Goal: Transaction & Acquisition: Download file/media

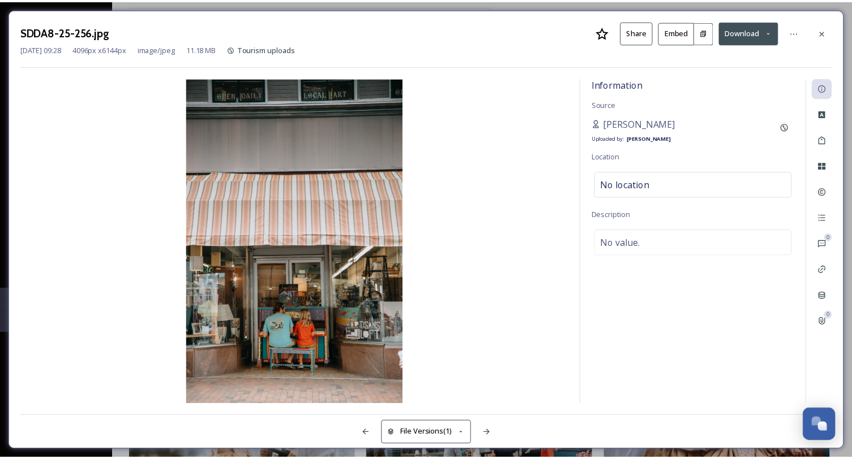
scroll to position [566, 0]
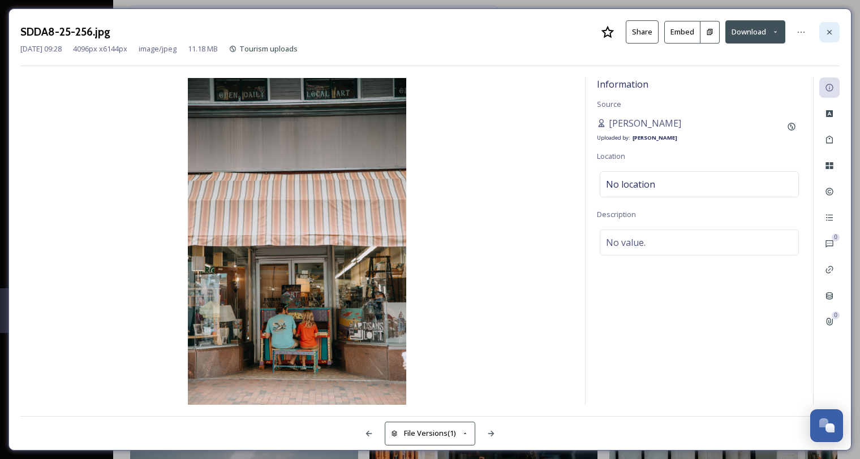
click at [825, 29] on icon at bounding box center [829, 32] width 9 height 9
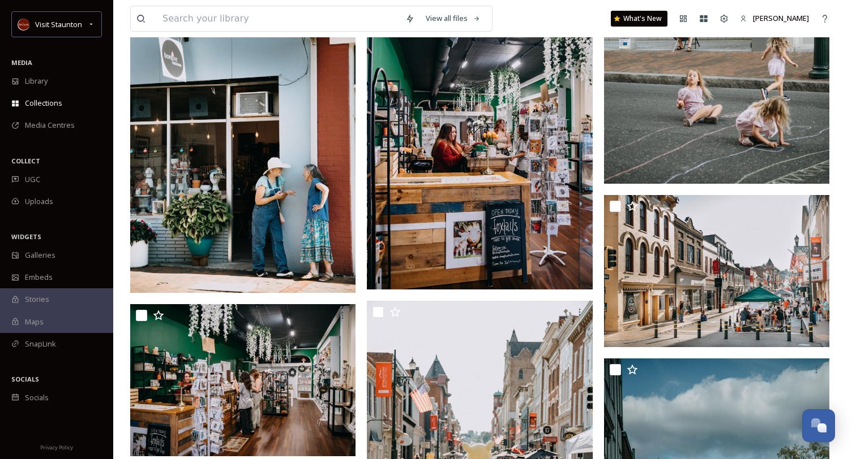
scroll to position [1302, 0]
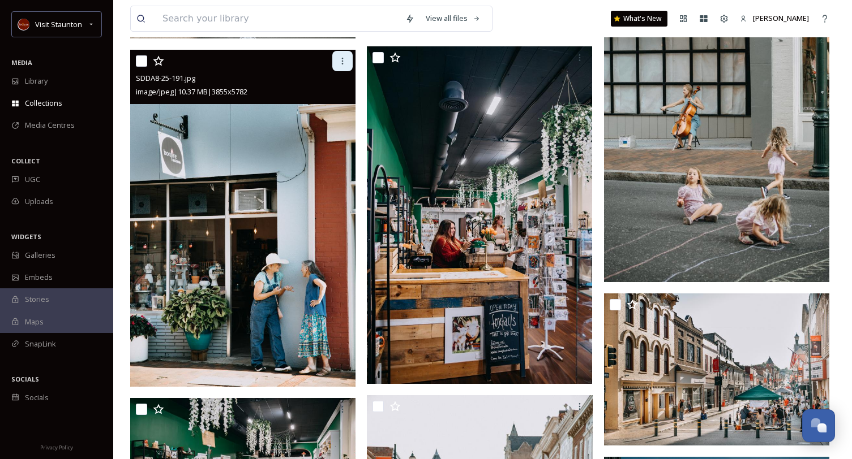
click at [340, 58] on icon at bounding box center [342, 61] width 9 height 9
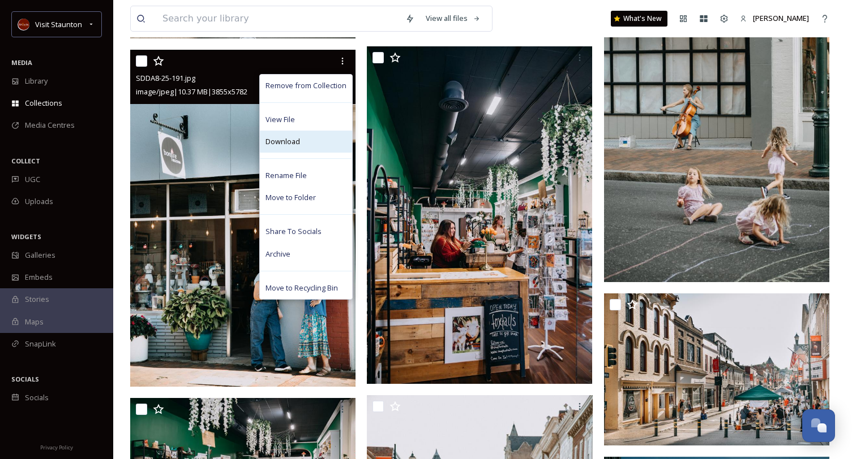
click at [311, 138] on div "Download" at bounding box center [306, 142] width 92 height 22
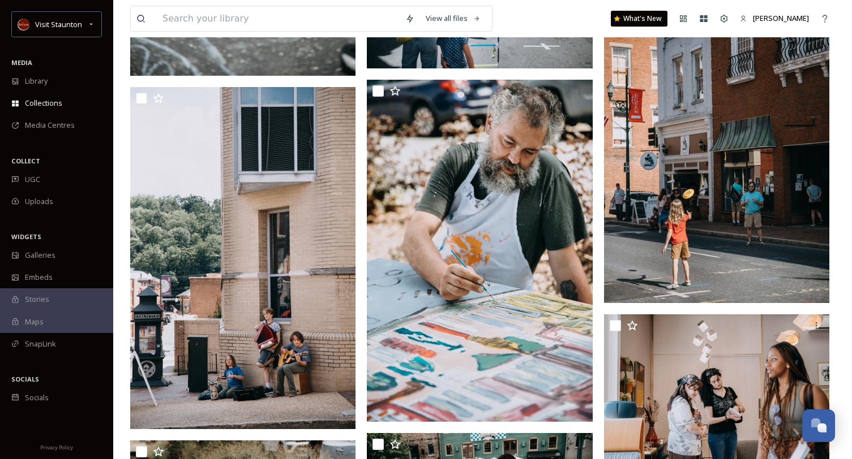
scroll to position [2829, 0]
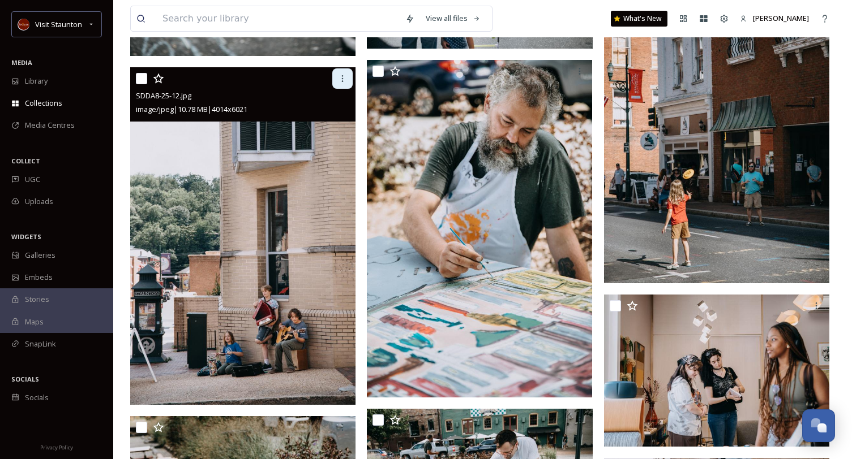
click at [348, 74] on div at bounding box center [342, 78] width 20 height 20
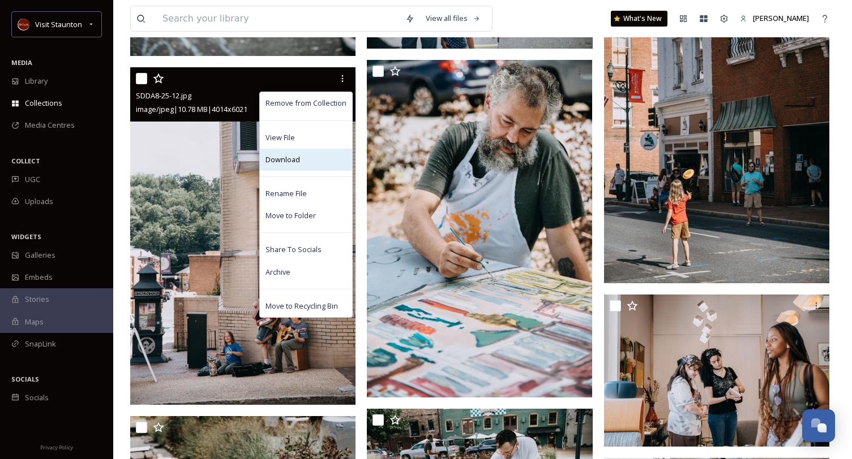
click at [310, 159] on div "Download" at bounding box center [306, 160] width 92 height 22
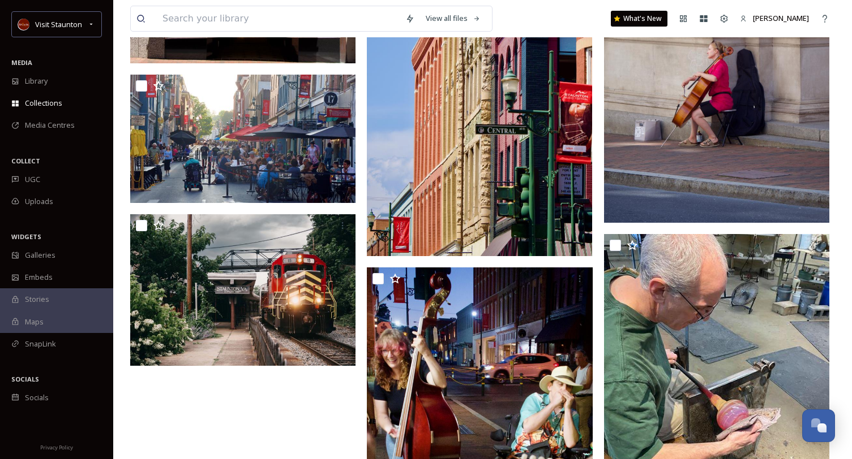
scroll to position [7187, 0]
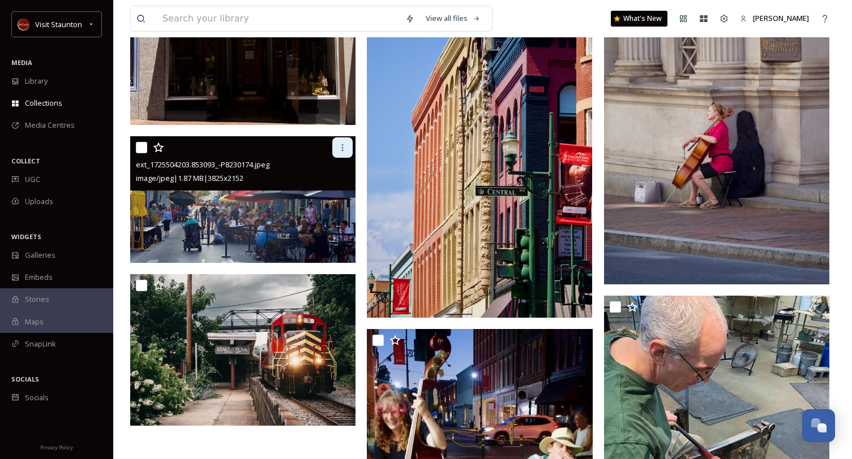
click at [342, 152] on div at bounding box center [342, 148] width 20 height 20
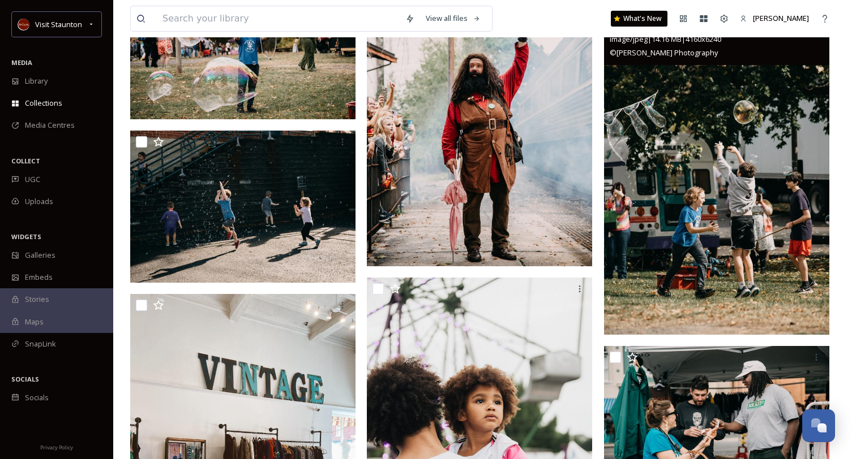
scroll to position [4017, 0]
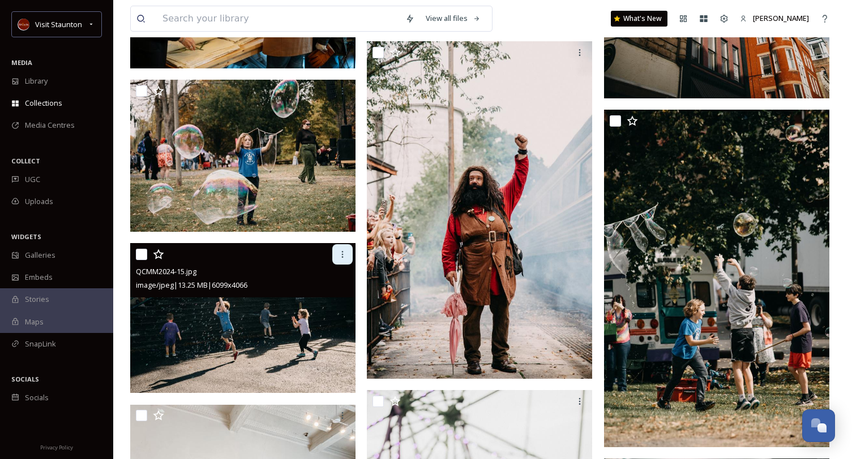
click at [344, 252] on icon at bounding box center [342, 254] width 9 height 9
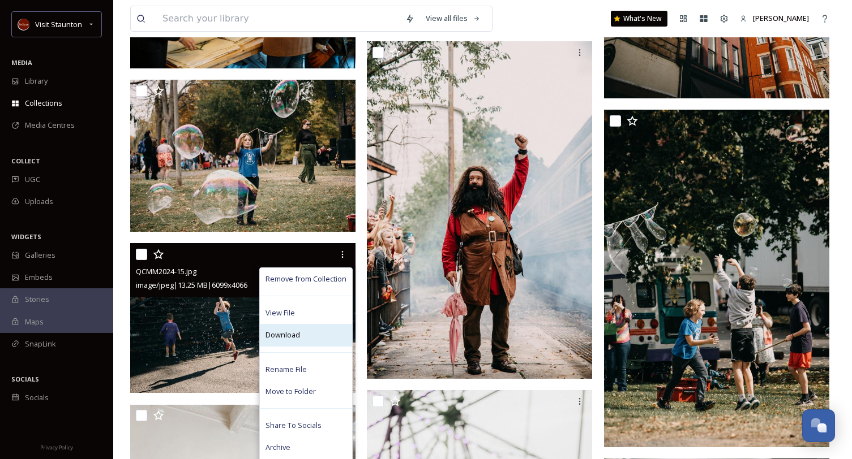
click at [304, 334] on div "Download" at bounding box center [306, 335] width 92 height 22
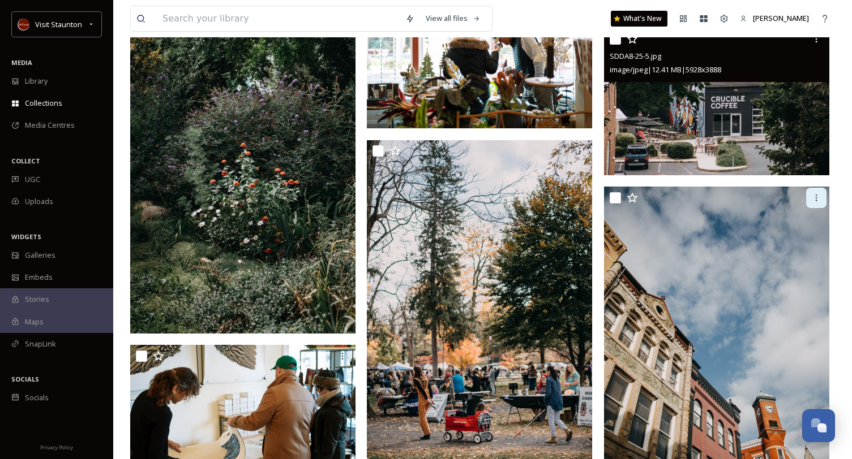
scroll to position [3621, 0]
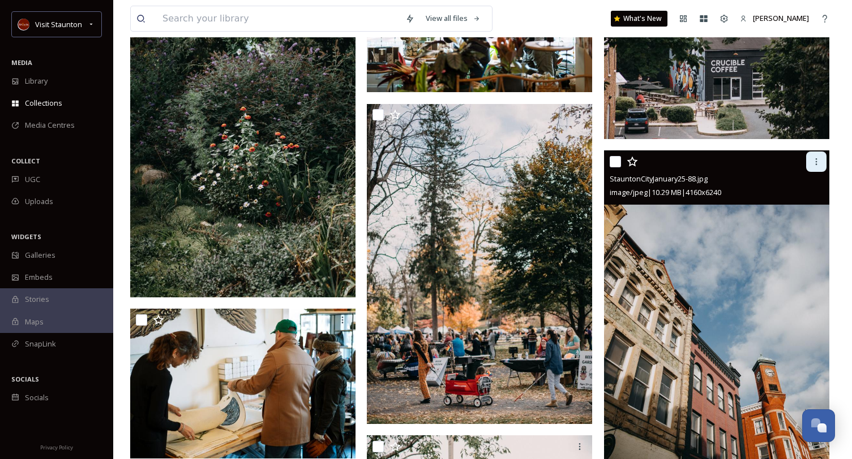
click at [816, 170] on div at bounding box center [816, 162] width 20 height 20
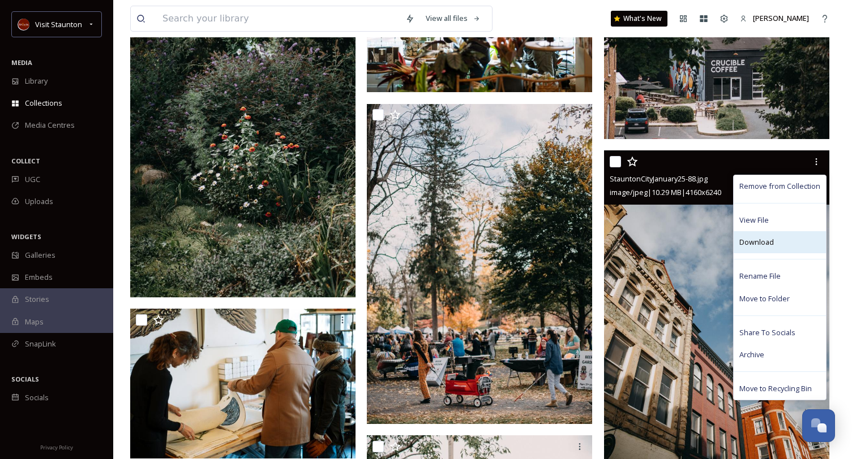
click at [767, 242] on span "Download" at bounding box center [756, 242] width 35 height 11
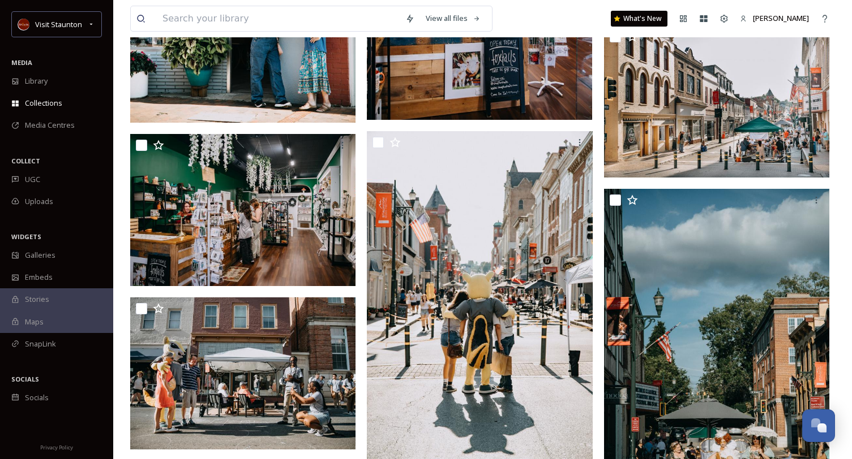
scroll to position [1640, 0]
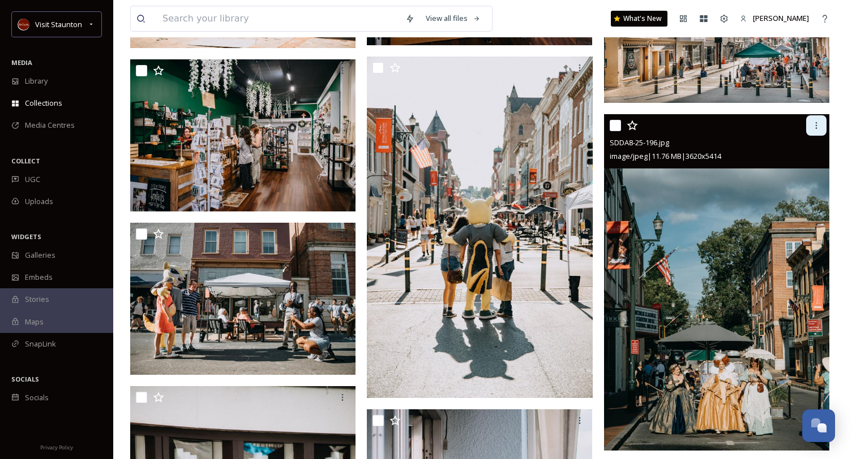
click at [821, 126] on div at bounding box center [816, 125] width 20 height 20
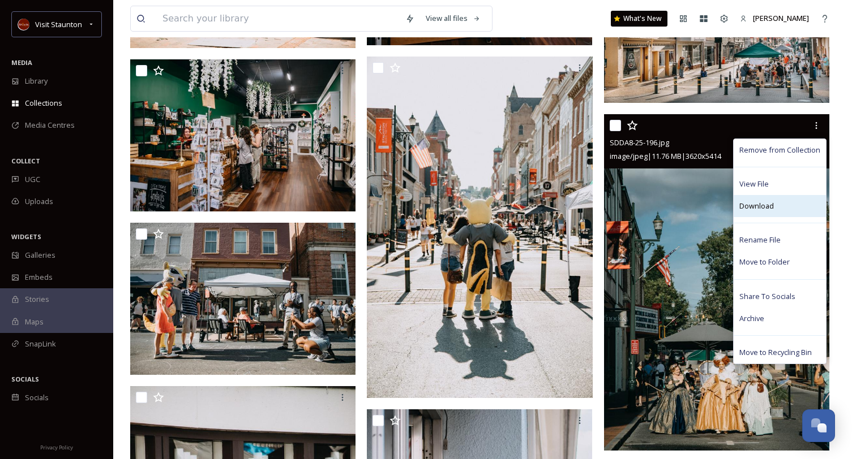
click at [770, 210] on span "Download" at bounding box center [756, 206] width 35 height 11
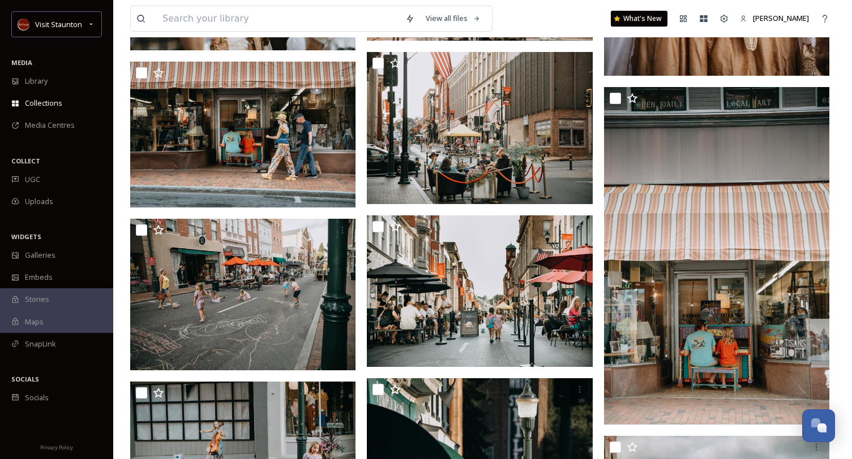
scroll to position [396, 0]
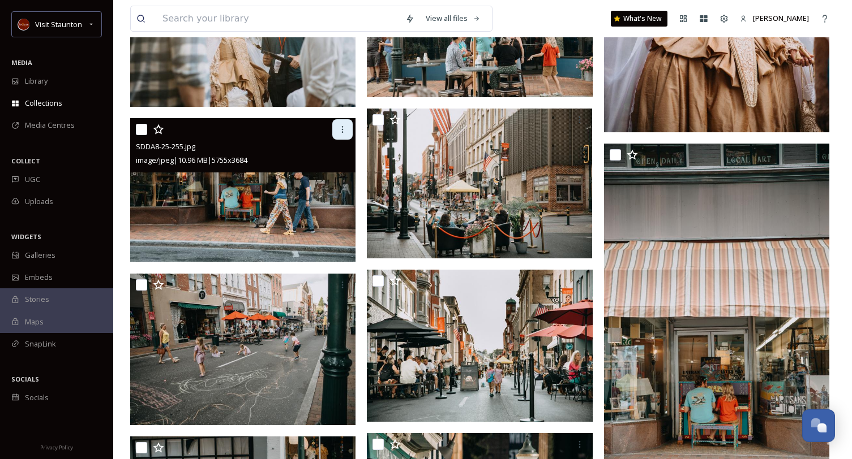
click at [352, 132] on div at bounding box center [342, 129] width 20 height 20
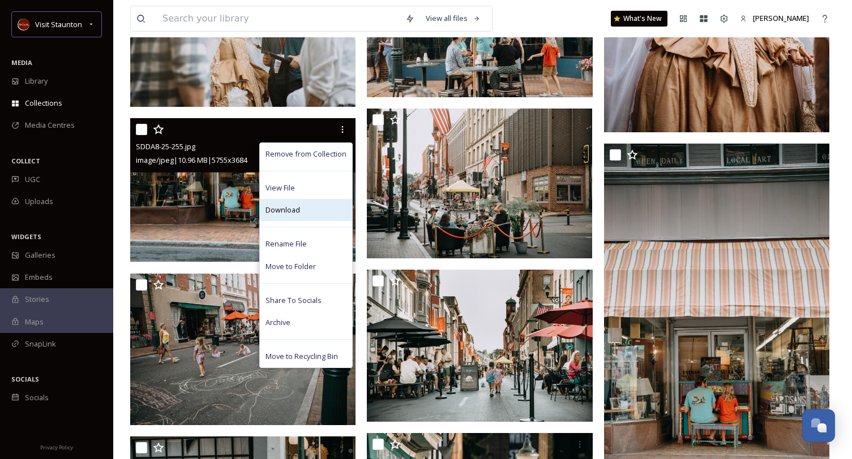
click at [308, 206] on div "Download" at bounding box center [306, 210] width 92 height 22
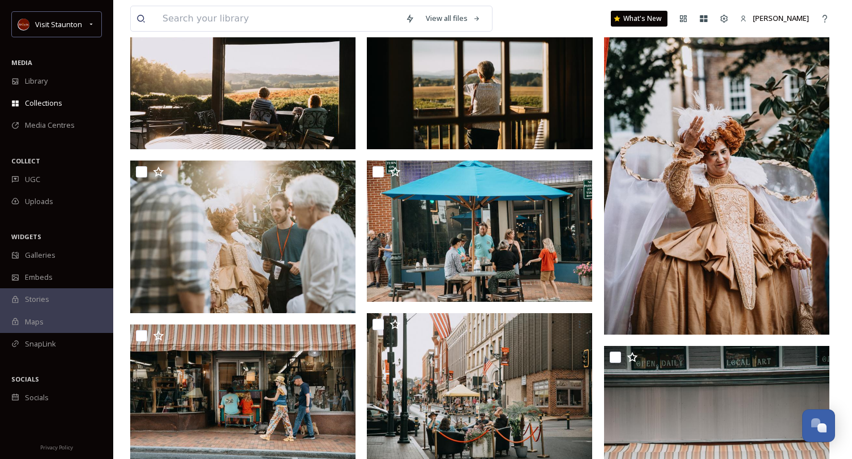
scroll to position [169, 0]
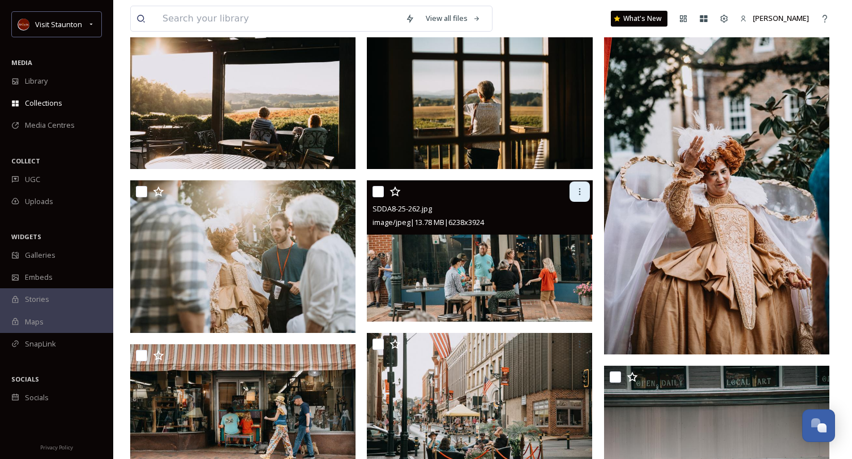
click at [581, 184] on div at bounding box center [579, 192] width 20 height 20
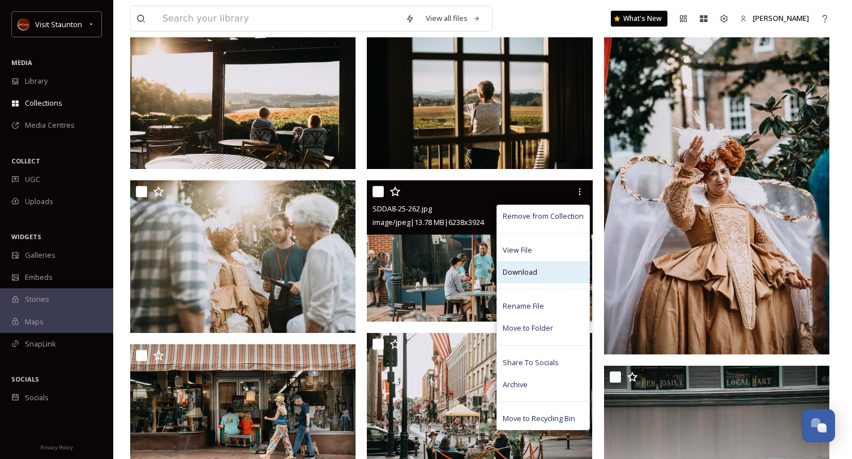
click at [525, 272] on span "Download" at bounding box center [519, 272] width 35 height 11
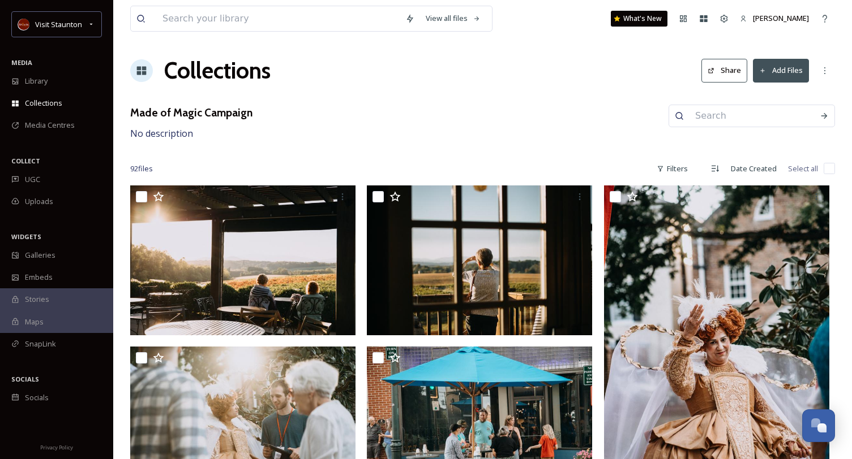
scroll to position [0, 0]
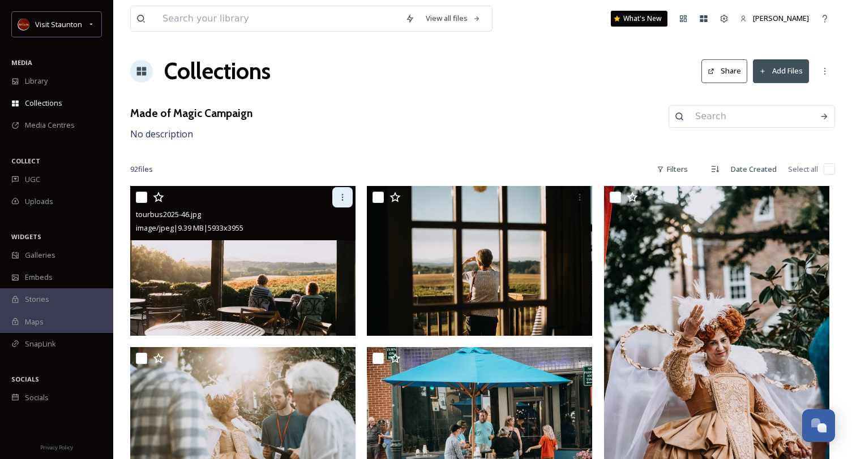
click at [343, 197] on icon at bounding box center [342, 197] width 9 height 9
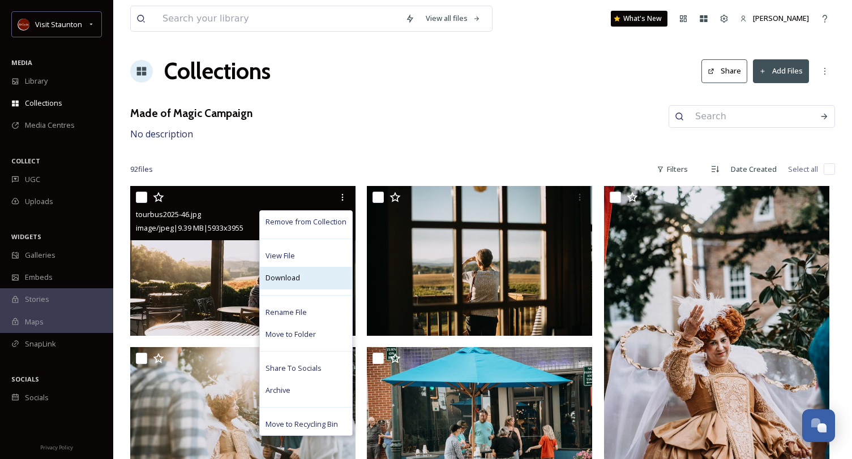
click at [304, 281] on div "Download" at bounding box center [306, 278] width 92 height 22
